Goal: Task Accomplishment & Management: Manage account settings

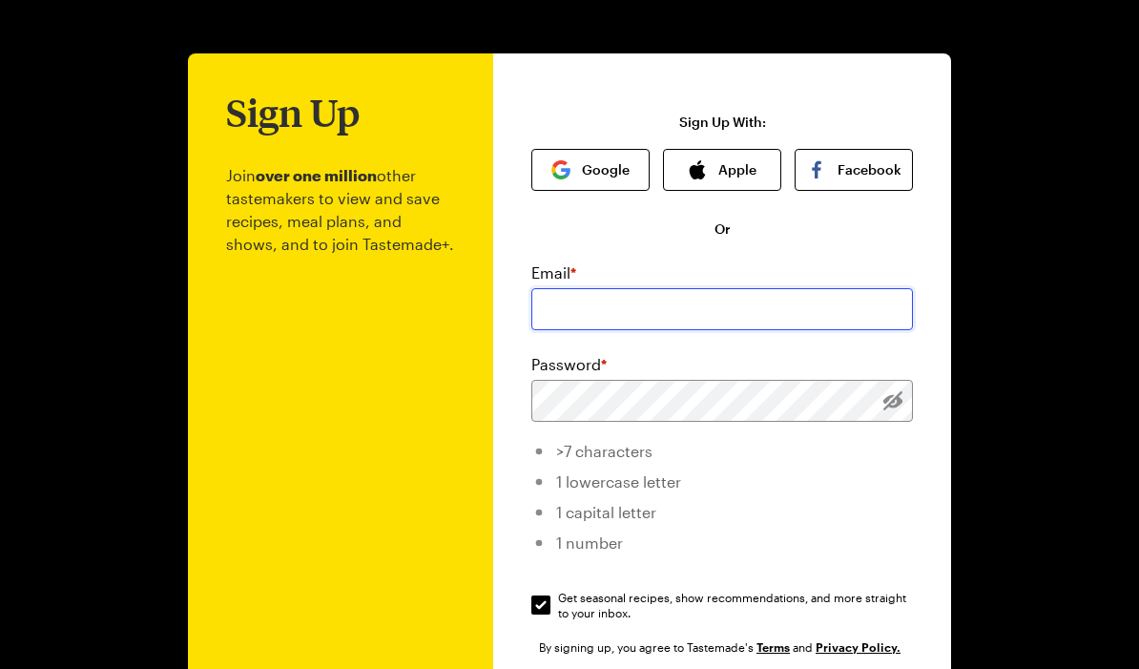
click at [568, 295] on input "email" at bounding box center [723, 309] width 382 height 42
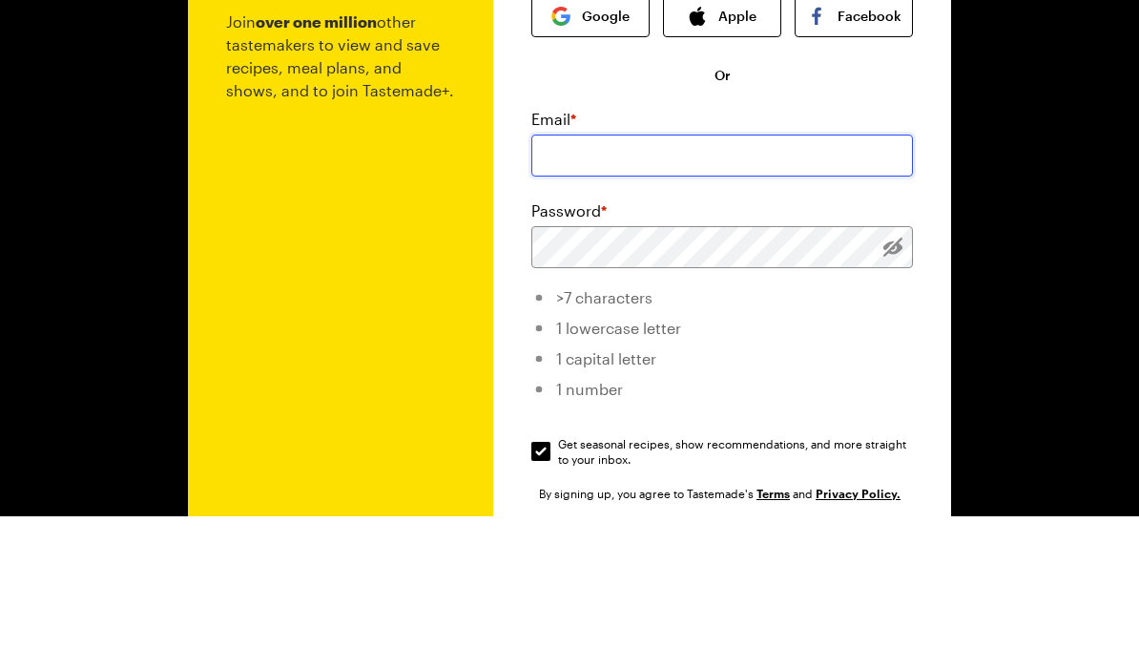
type input "[EMAIL_ADDRESS][DOMAIN_NAME]"
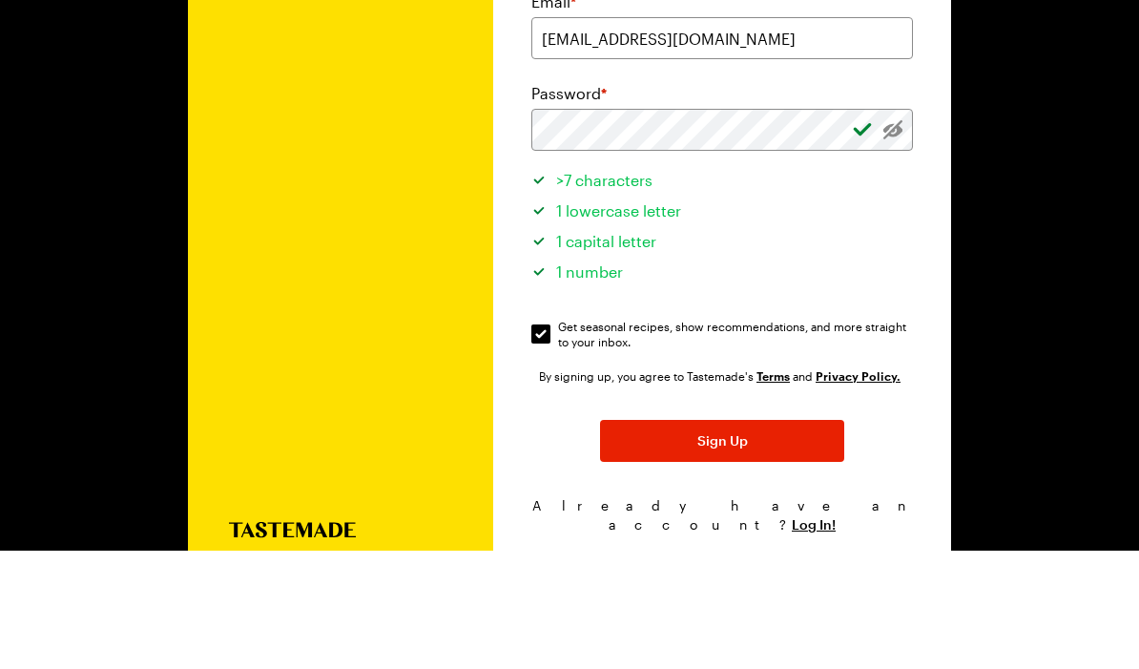
scroll to position [207, 0]
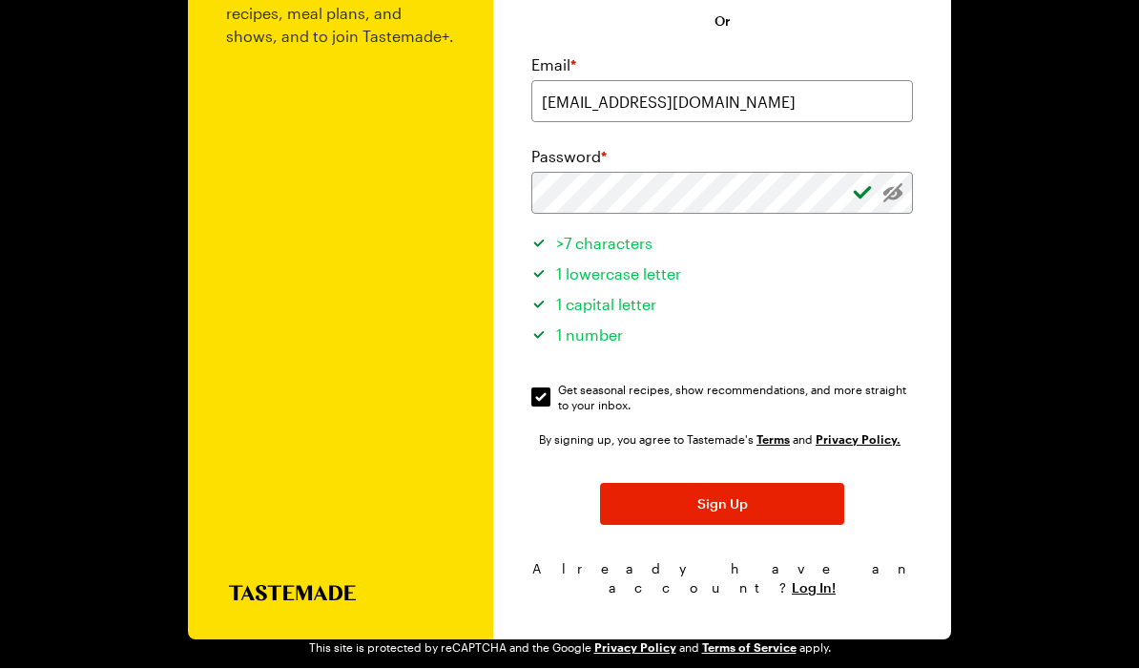
click at [727, 511] on span "Sign Up" at bounding box center [723, 504] width 51 height 19
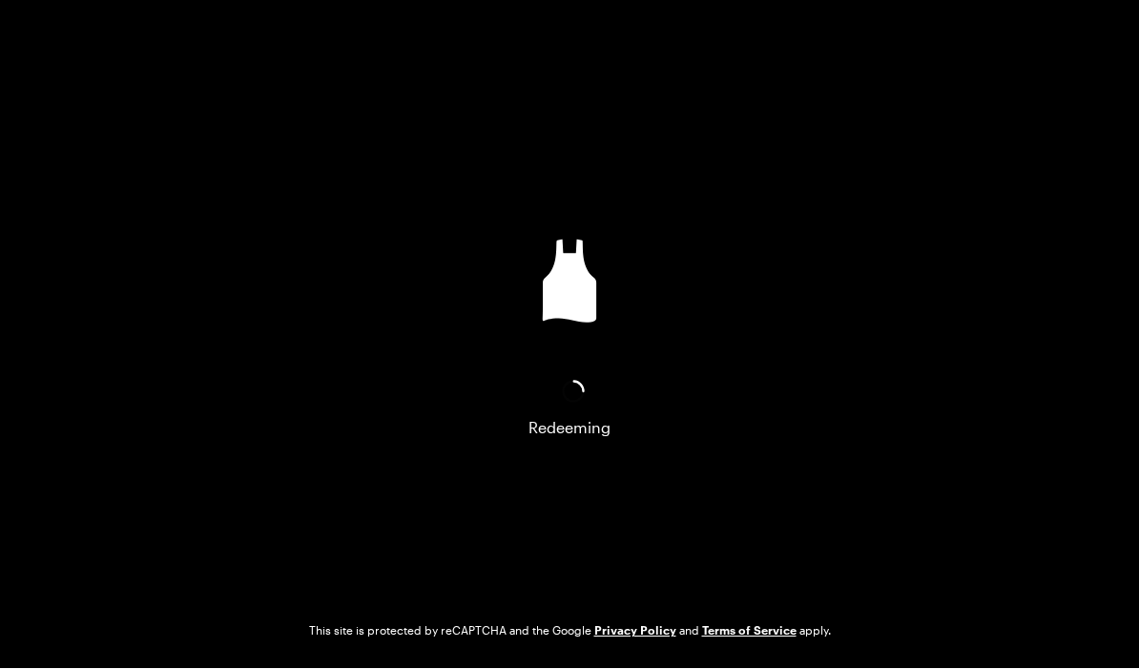
scroll to position [0, 0]
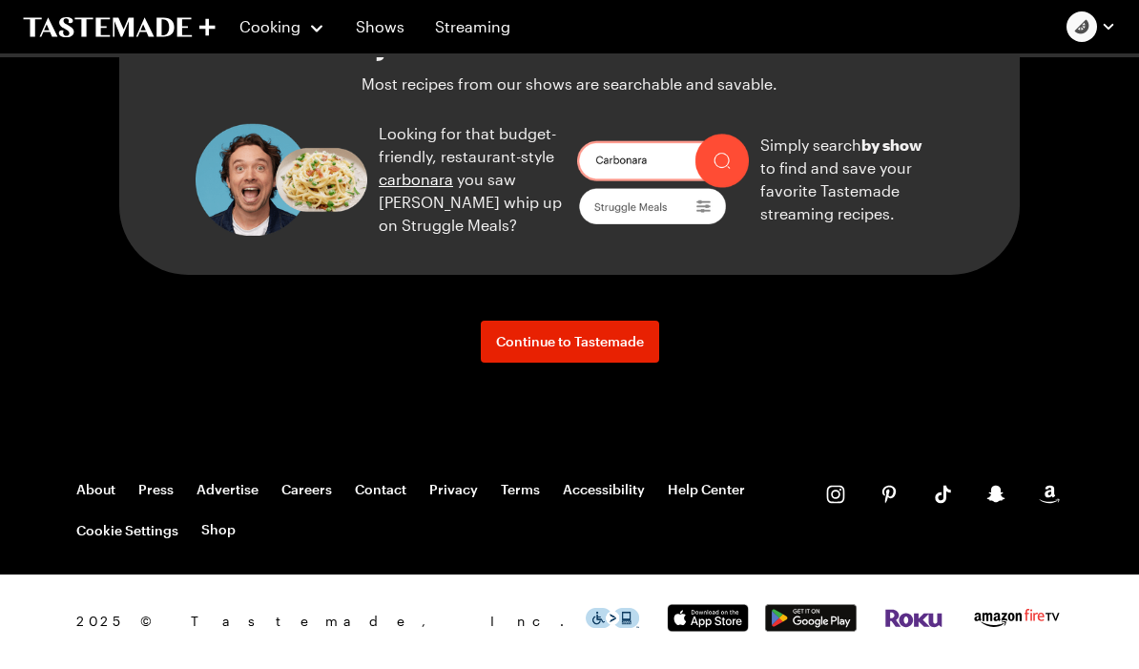
scroll to position [2376, 0]
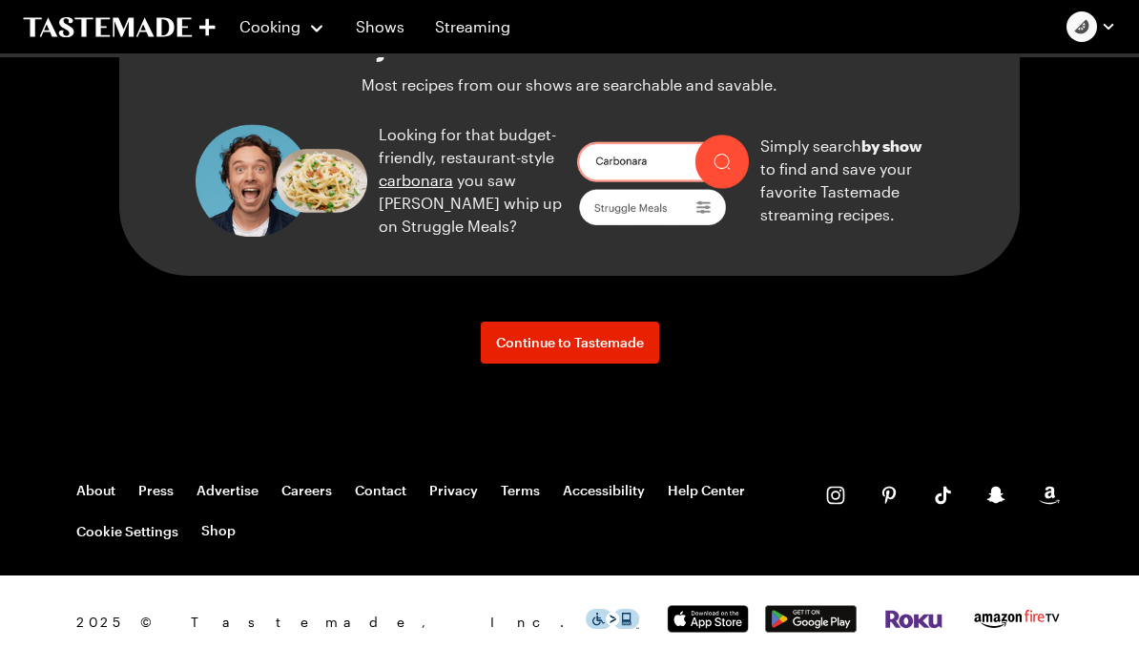
click at [611, 352] on span "Continue to Tastemade" at bounding box center [570, 342] width 148 height 19
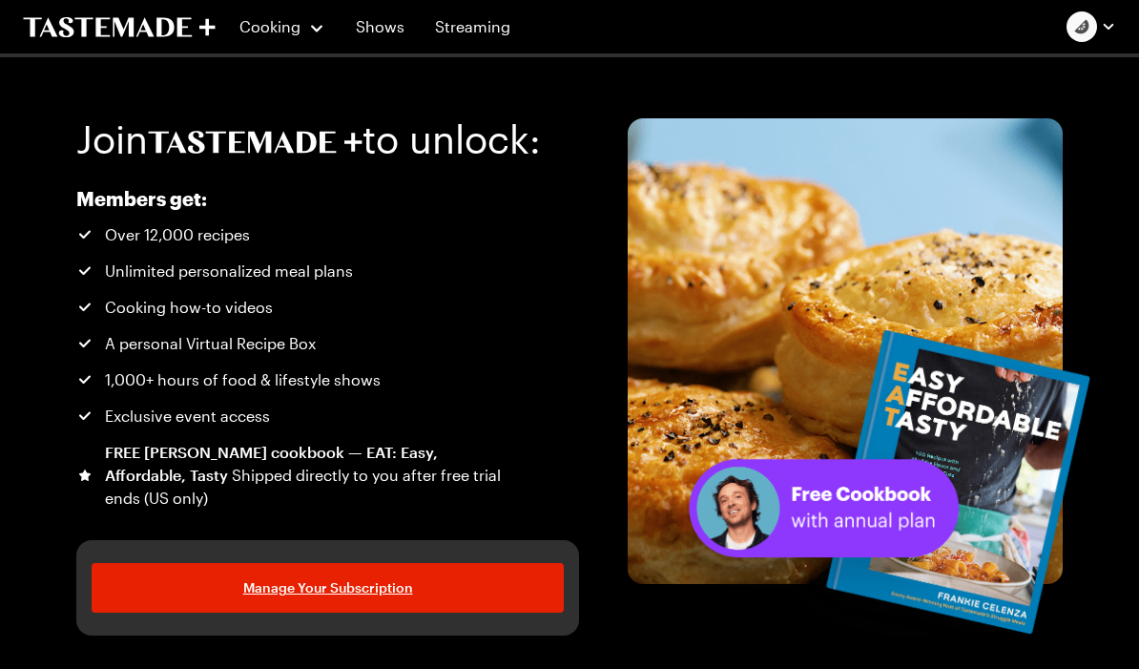
click at [399, 587] on span "Manage Your Subscription" at bounding box center [328, 587] width 170 height 19
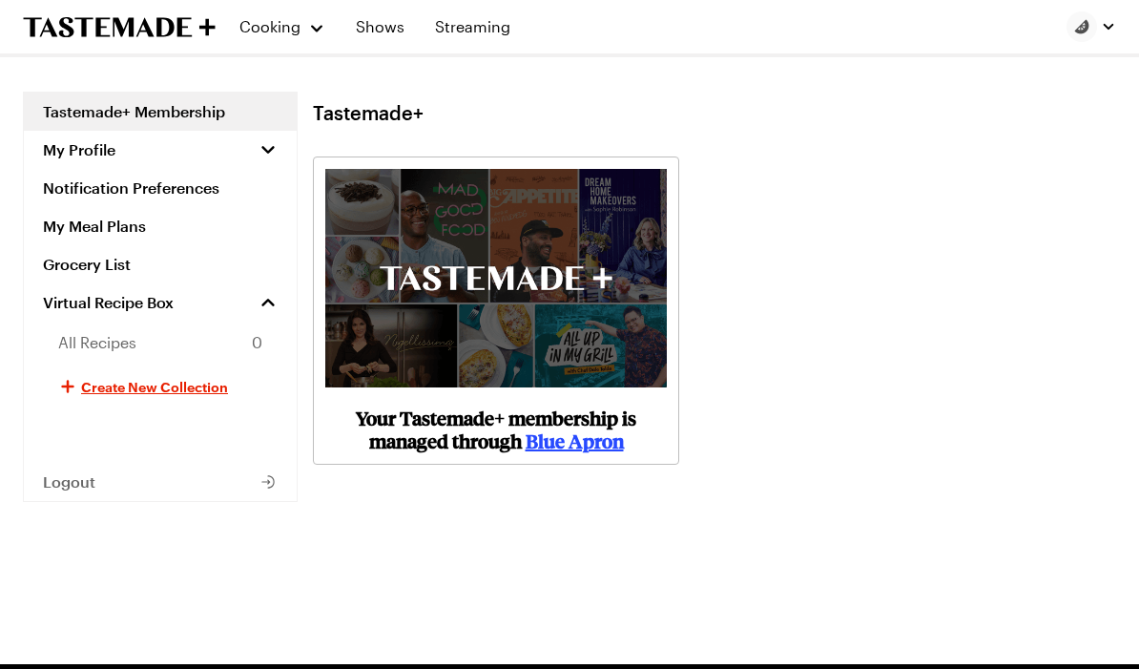
click at [269, 149] on icon "button" at bounding box center [268, 149] width 19 height 19
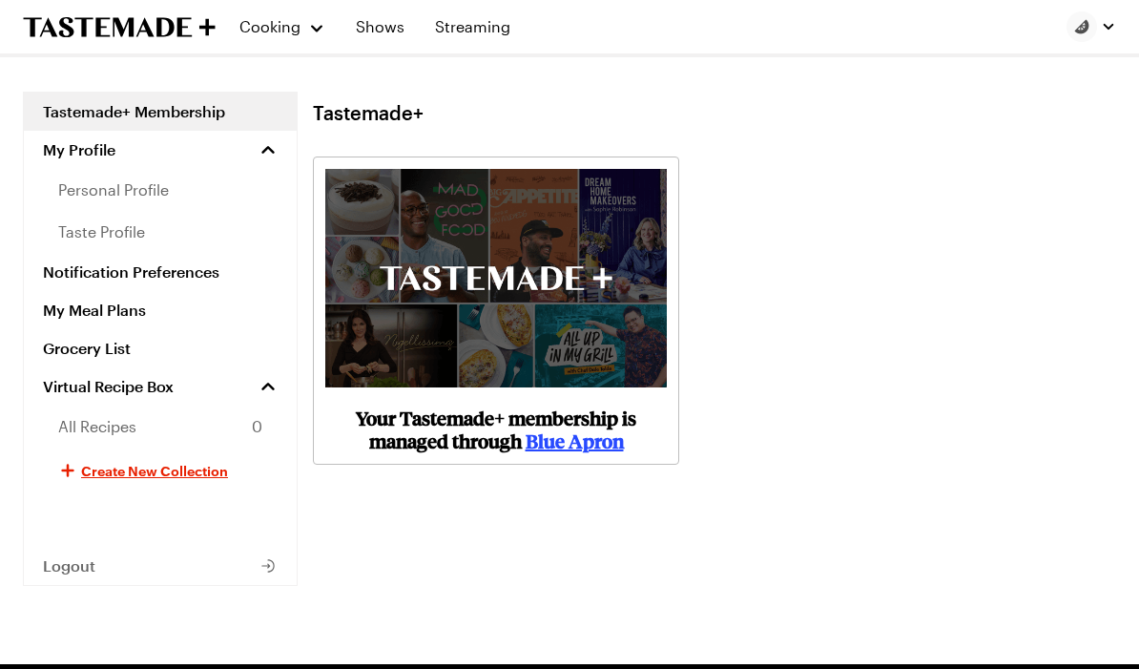
click at [205, 278] on link "Notification Preferences" at bounding box center [160, 272] width 273 height 38
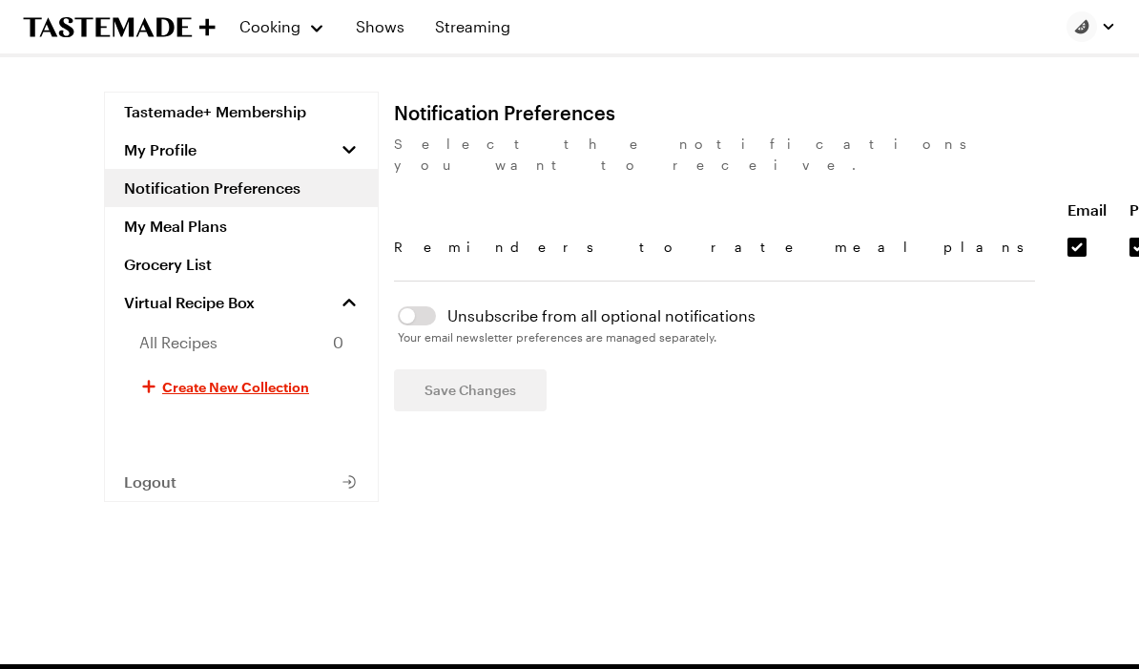
click at [217, 227] on link "My Meal Plans" at bounding box center [241, 226] width 273 height 38
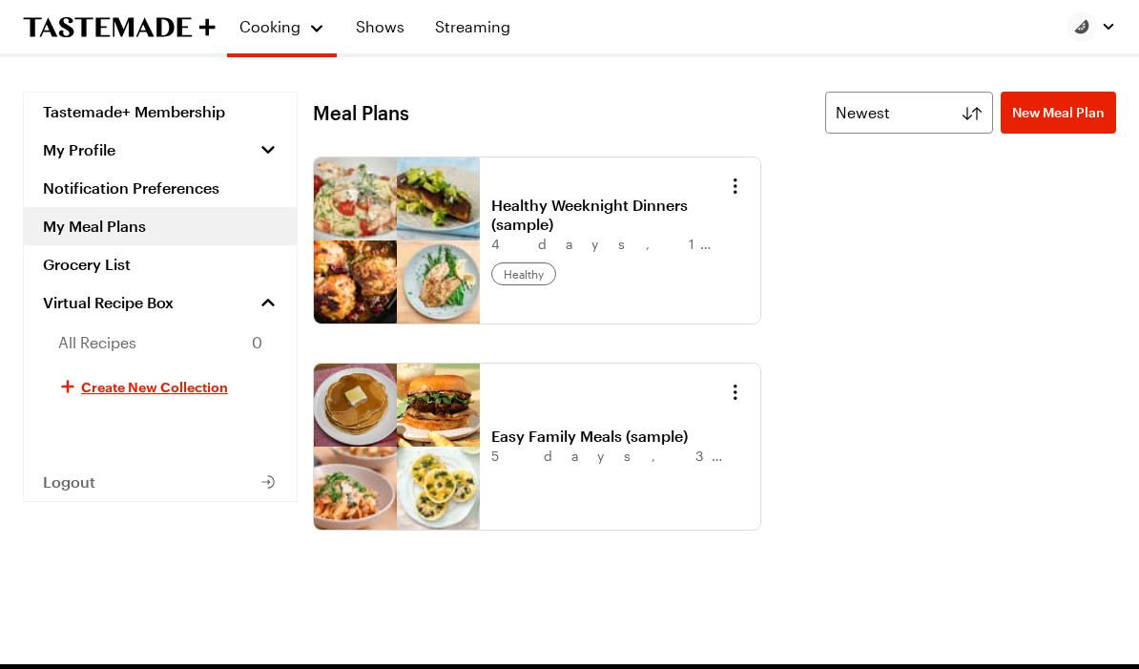
click at [106, 254] on link "Grocery List" at bounding box center [160, 264] width 273 height 38
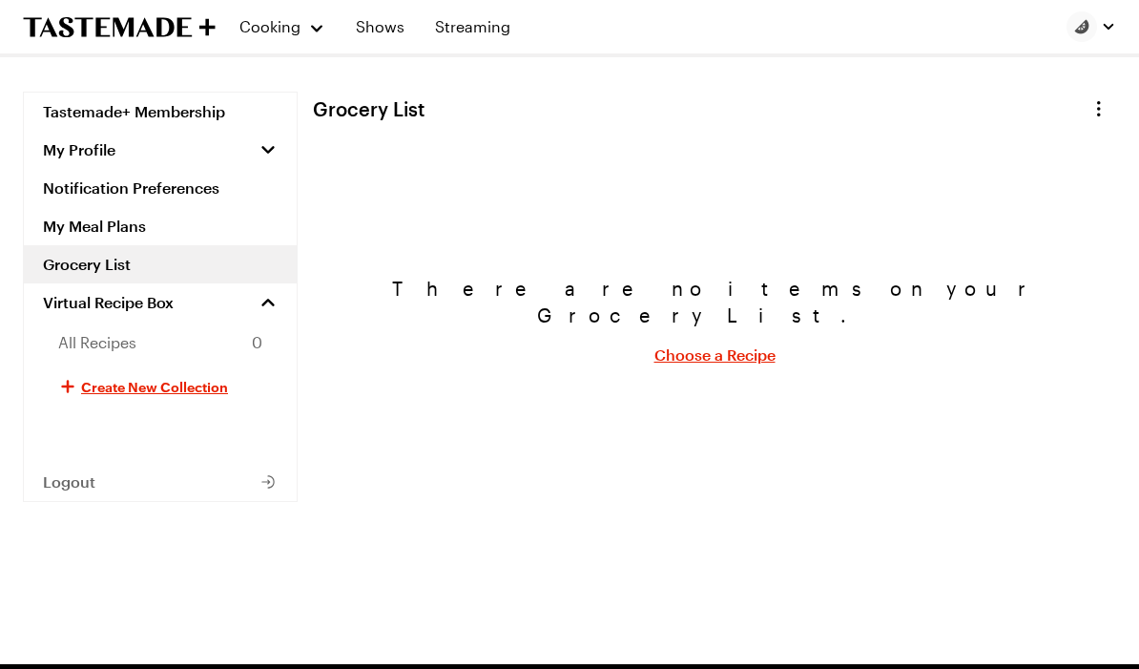
click at [270, 486] on icon "button" at bounding box center [268, 481] width 19 height 19
